Goal: Information Seeking & Learning: Learn about a topic

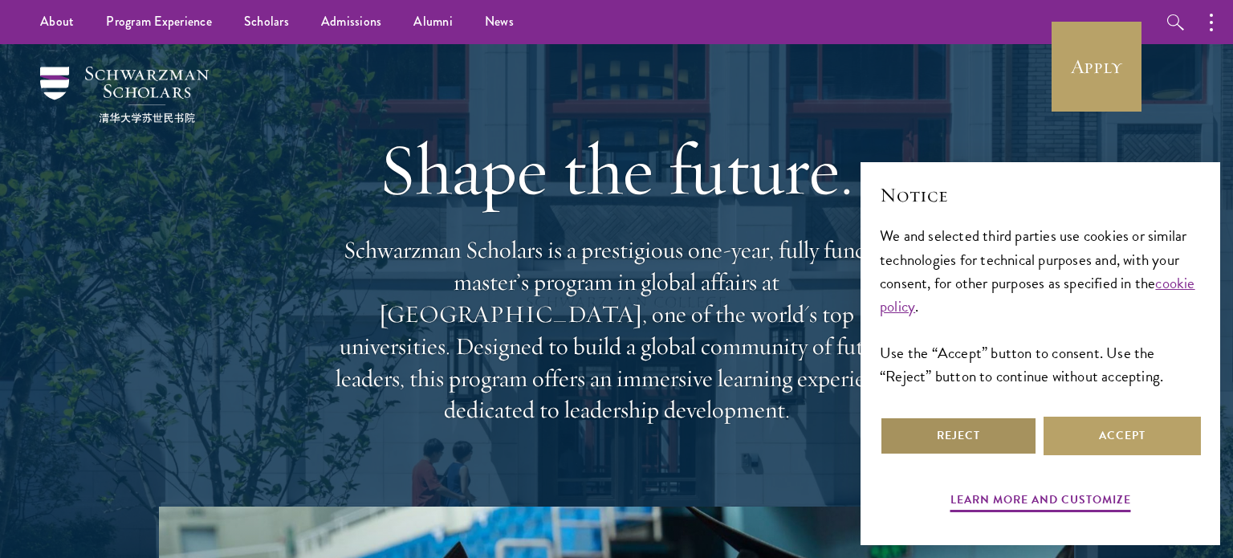
click at [1005, 443] on button "Reject" at bounding box center [958, 436] width 157 height 39
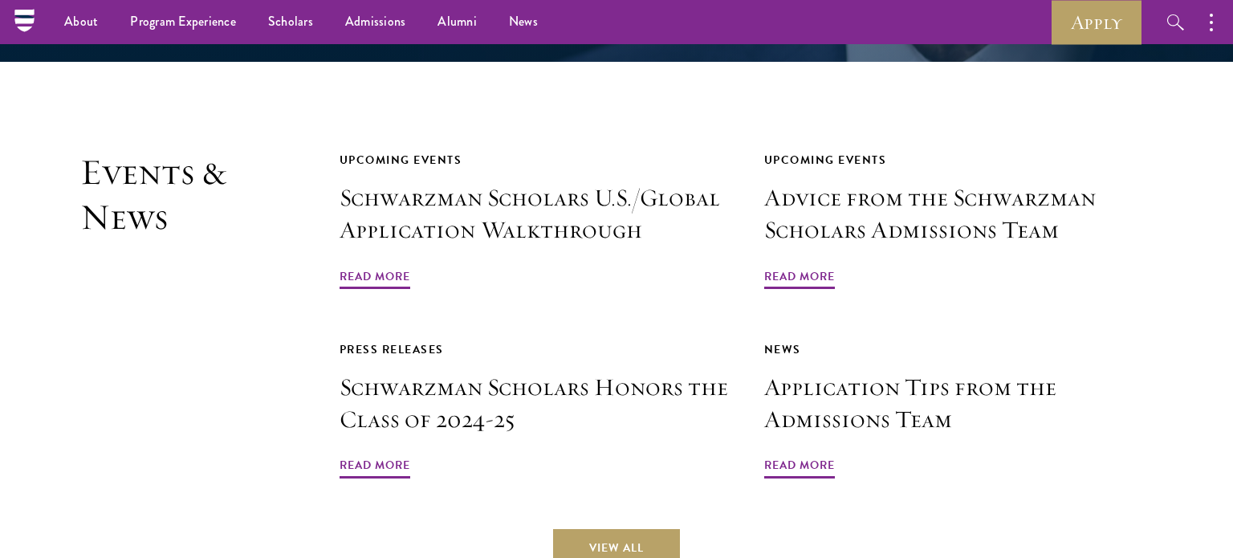
scroll to position [3639, 0]
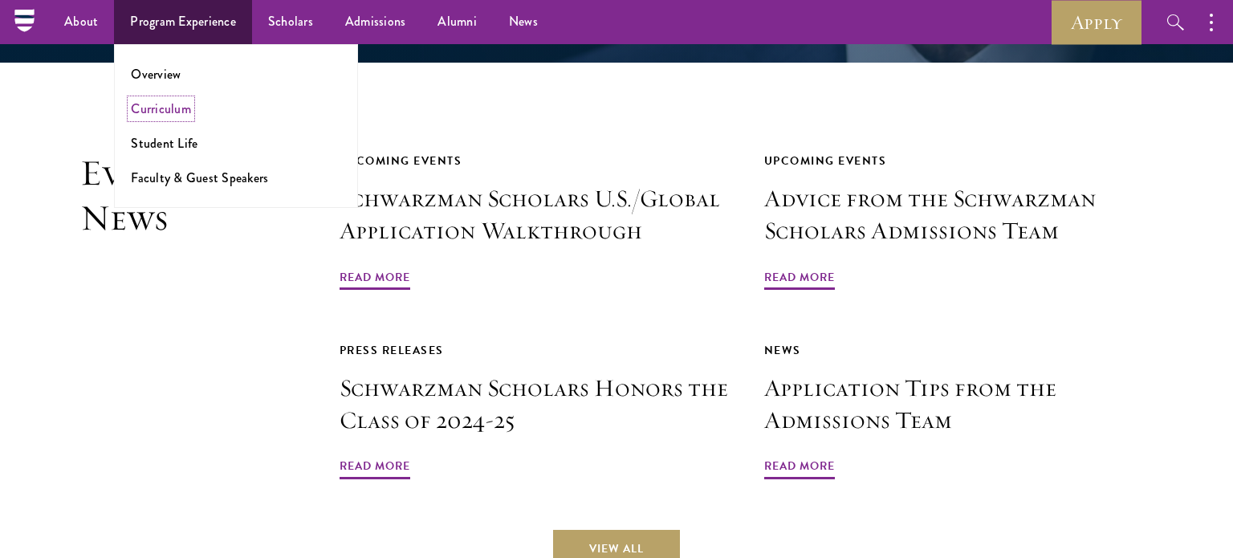
click at [158, 112] on link "Curriculum" at bounding box center [161, 109] width 60 height 18
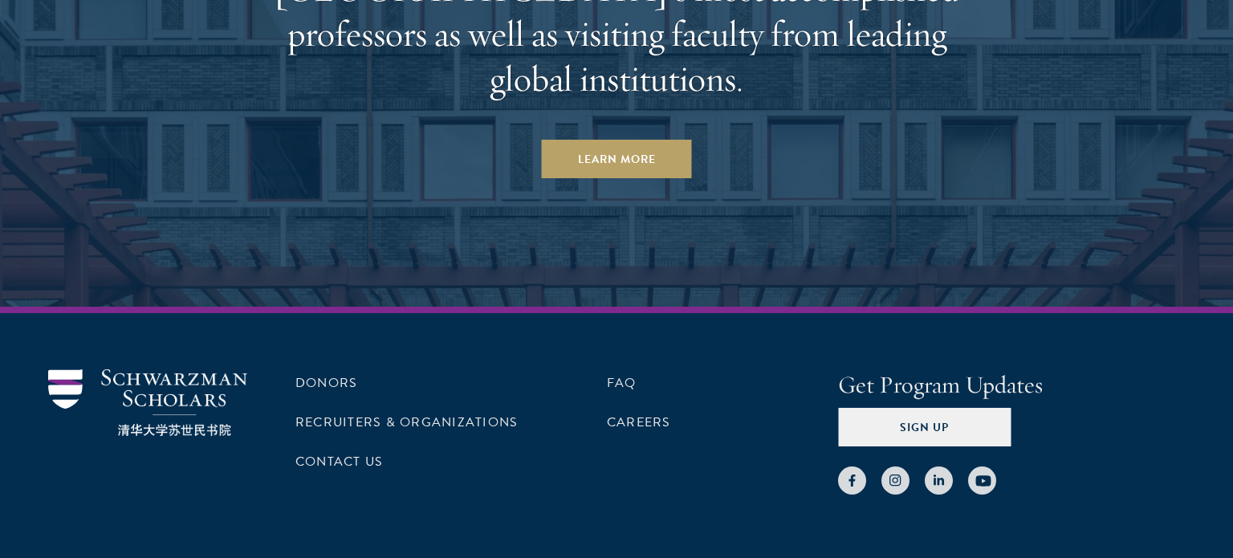
scroll to position [9964, 0]
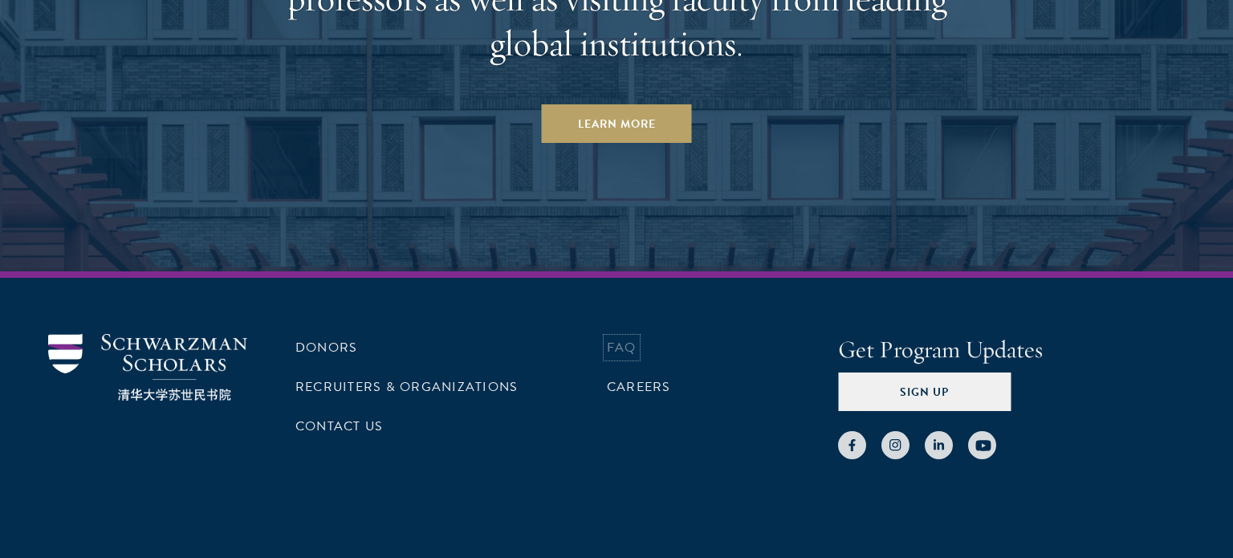
click at [628, 338] on link "FAQ" at bounding box center [622, 347] width 30 height 19
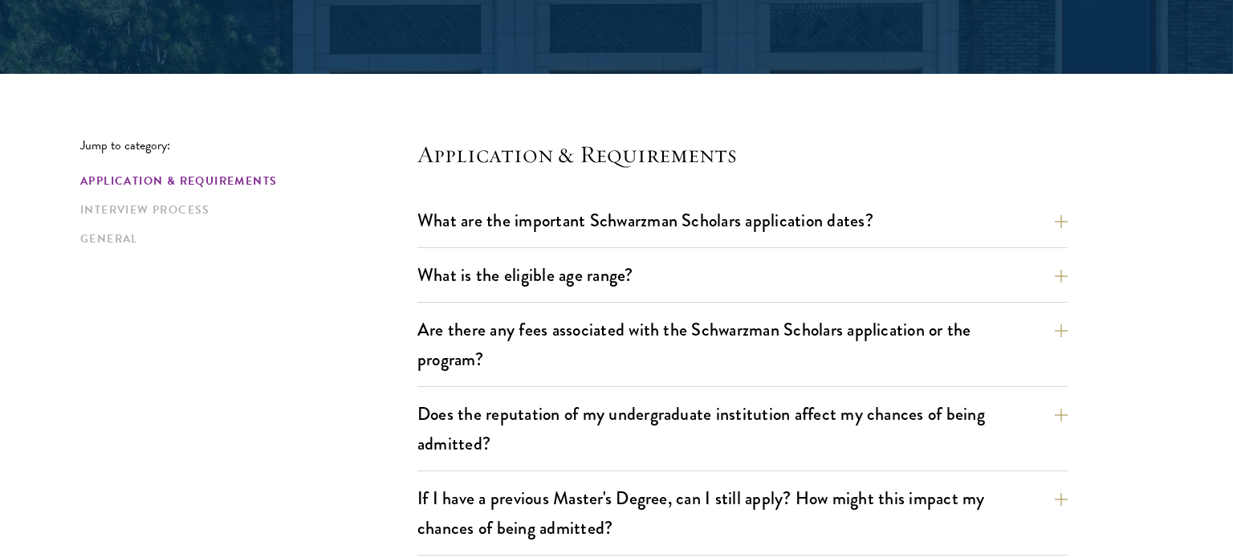
scroll to position [345, 0]
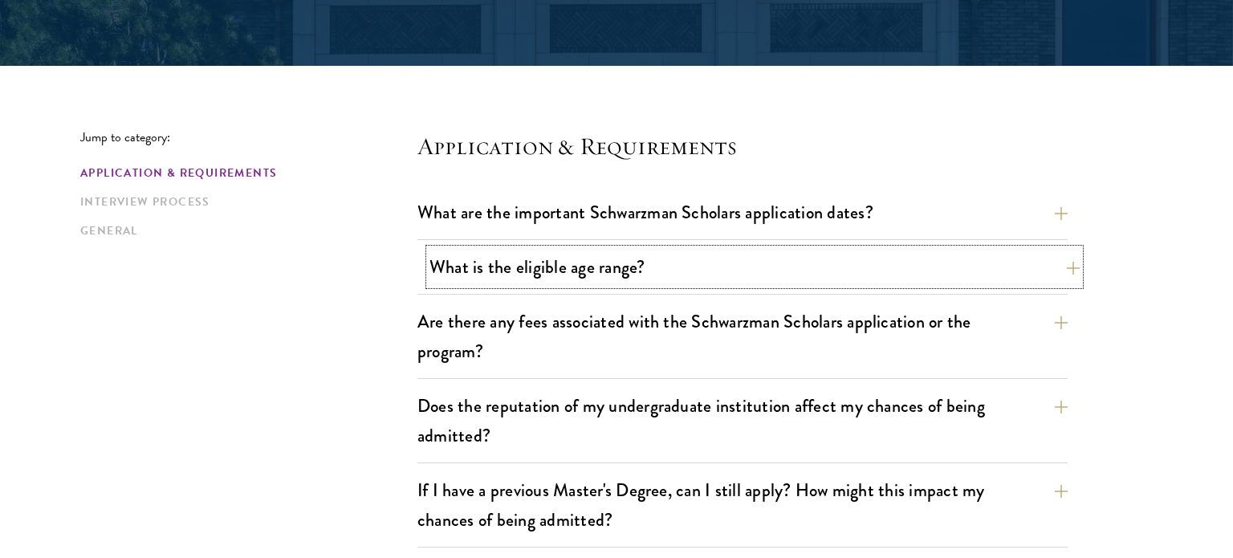
click at [676, 280] on button "What is the eligible age range?" at bounding box center [754, 267] width 650 height 36
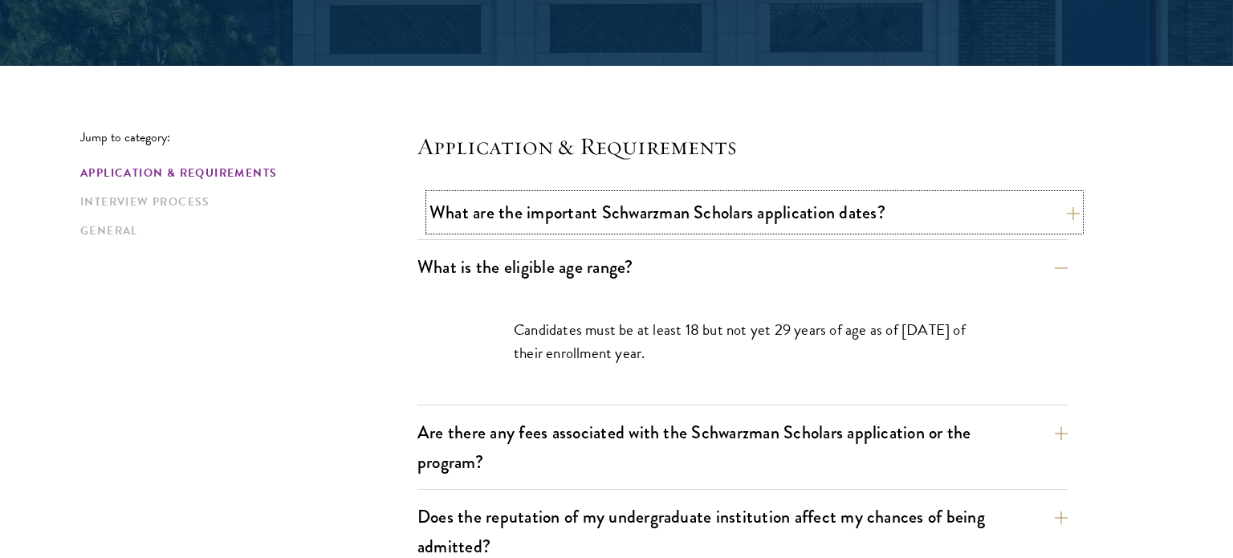
click at [790, 212] on button "What are the important Schwarzman Scholars application dates?" at bounding box center [754, 212] width 650 height 36
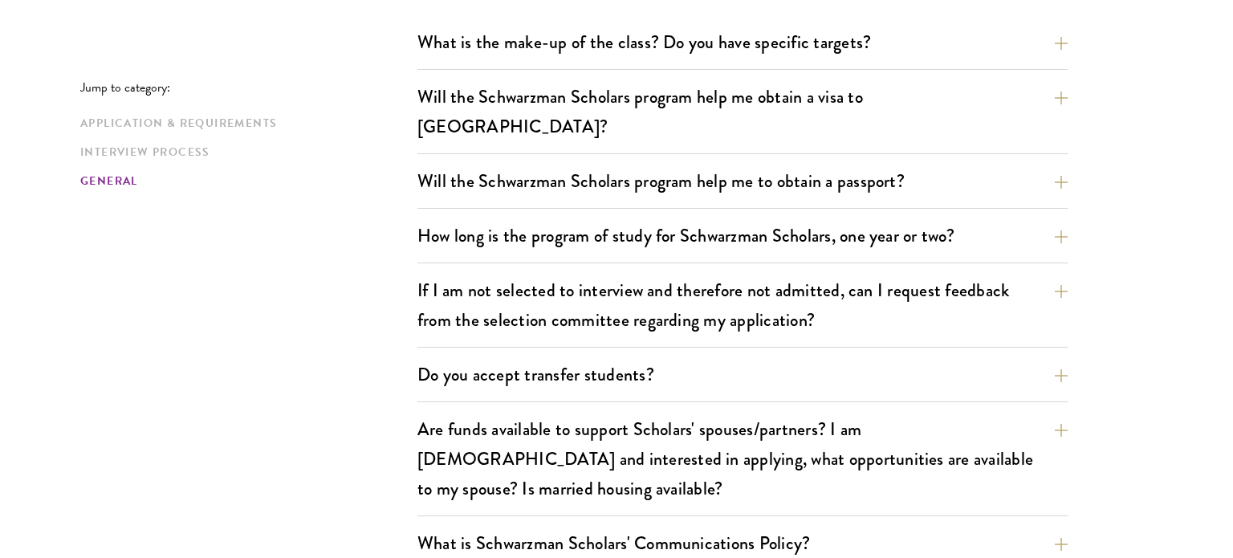
scroll to position [0, 0]
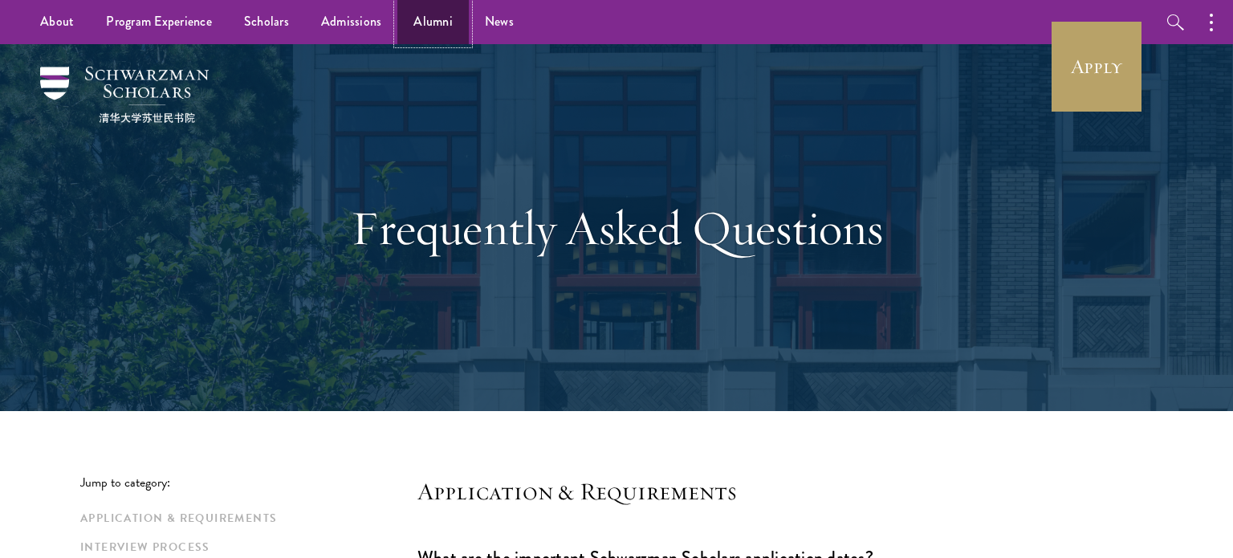
click at [413, 8] on link "Alumni" at bounding box center [432, 22] width 71 height 44
